Goal: Task Accomplishment & Management: Complete application form

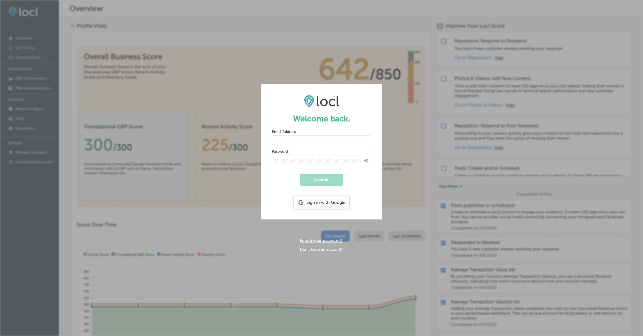
click at [322, 247] on link "Don't have an account?" at bounding box center [321, 249] width 43 height 5
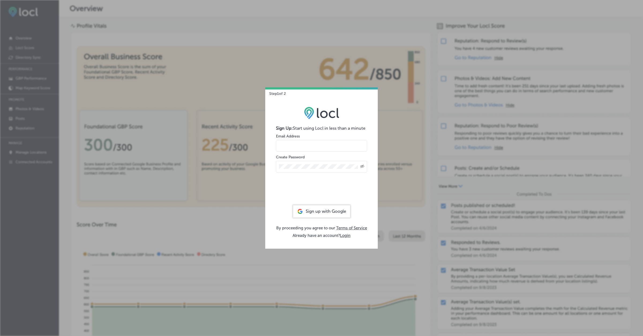
click at [296, 149] on input "email" at bounding box center [321, 146] width 91 height 12
click at [328, 147] on input "[EMAIL_ADDRESS][DOMAIN_NAME]" at bounding box center [321, 146] width 91 height 12
click at [307, 162] on div "Created with Sketch." at bounding box center [321, 167] width 91 height 12
click at [307, 163] on div "Created with Sketch." at bounding box center [321, 167] width 91 height 12
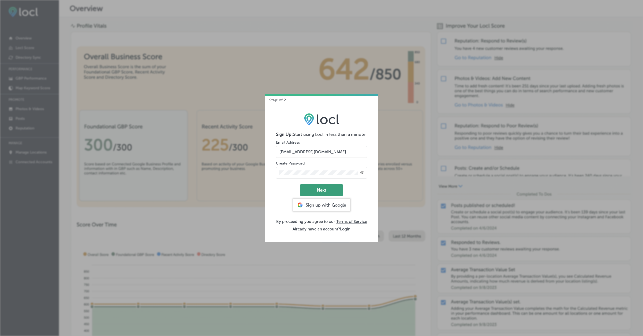
click at [333, 187] on button "Next" at bounding box center [321, 190] width 43 height 12
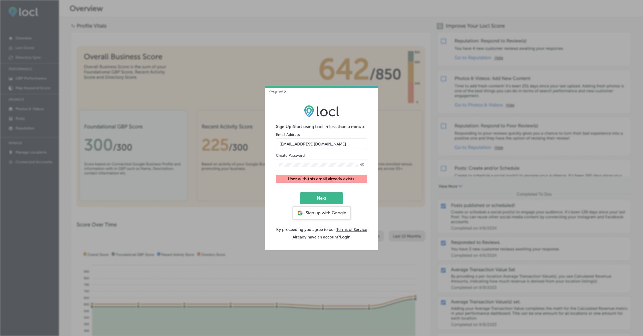
click at [328, 144] on input "[EMAIL_ADDRESS][DOMAIN_NAME]" at bounding box center [321, 144] width 91 height 12
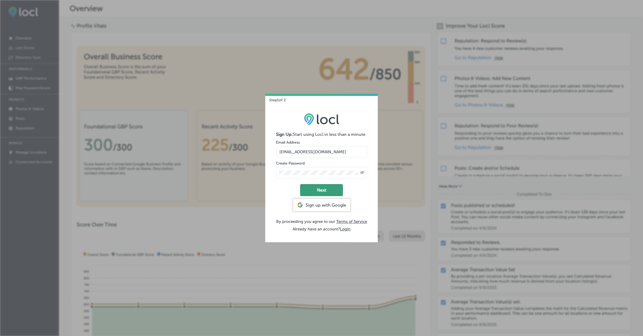
type input "[EMAIL_ADDRESS][DOMAIN_NAME]"
click at [321, 187] on button "Next" at bounding box center [321, 190] width 43 height 12
select select "US"
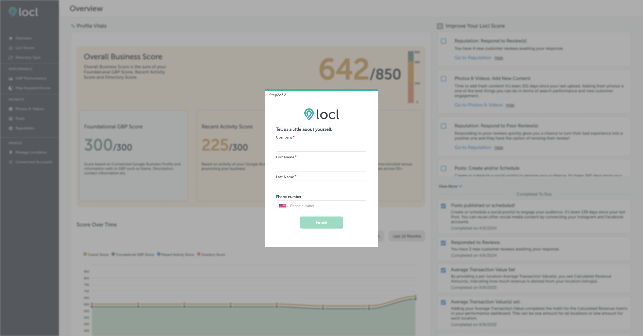
click at [306, 146] on input "name" at bounding box center [321, 146] width 91 height 11
type input "K Traders"
select select "PK"
type input "0321 4302457"
click at [296, 163] on input "name" at bounding box center [321, 166] width 91 height 11
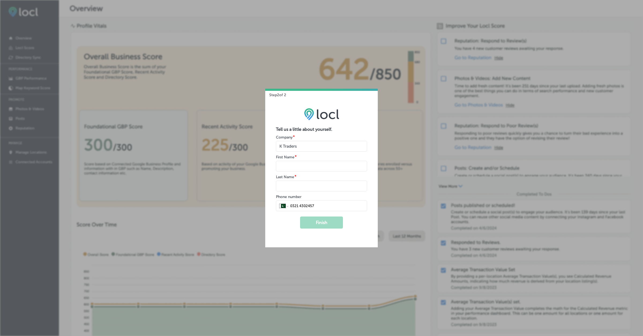
type input "Hira"
click at [301, 189] on input "name" at bounding box center [321, 185] width 91 height 11
type input "Tahir"
click at [321, 220] on button "Finish" at bounding box center [321, 222] width 43 height 12
